Goal: Navigation & Orientation: Find specific page/section

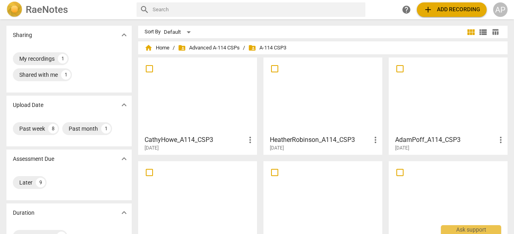
click at [428, 121] on div at bounding box center [448, 95] width 113 height 71
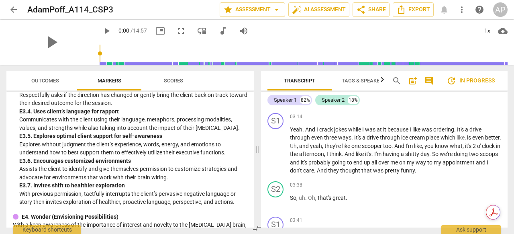
scroll to position [1840, 0]
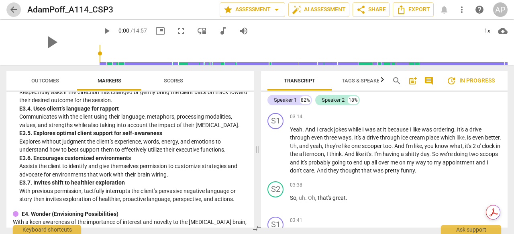
click at [14, 11] on span "arrow_back" at bounding box center [14, 10] width 10 height 10
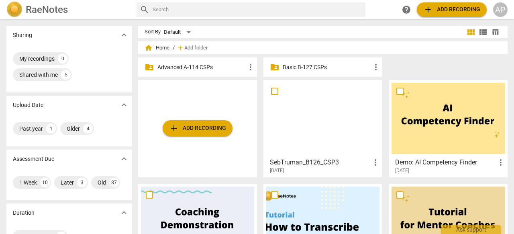
click at [185, 64] on p "Advanced A-114 CSPs" at bounding box center [201, 67] width 88 height 8
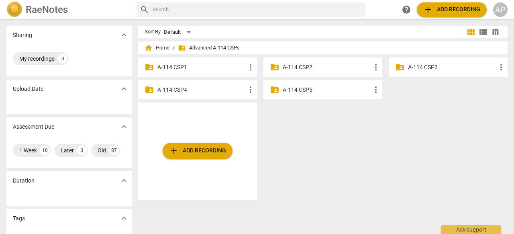
click at [402, 66] on span "folder_shared" at bounding box center [400, 67] width 10 height 10
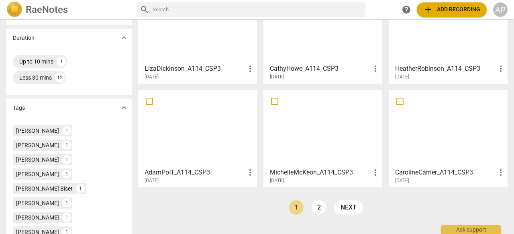
scroll to position [177, 0]
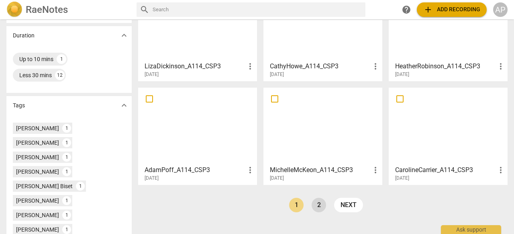
click at [313, 204] on link "2" at bounding box center [319, 205] width 14 height 14
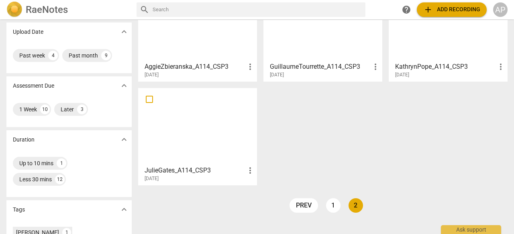
scroll to position [76, 0]
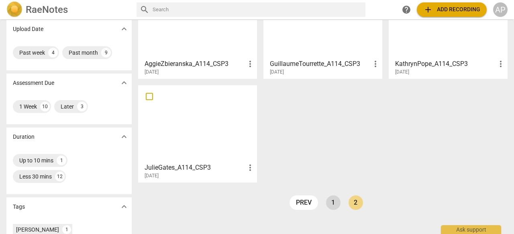
click at [330, 202] on link "1" at bounding box center [333, 202] width 14 height 14
